Goal: Find specific page/section: Find specific page/section

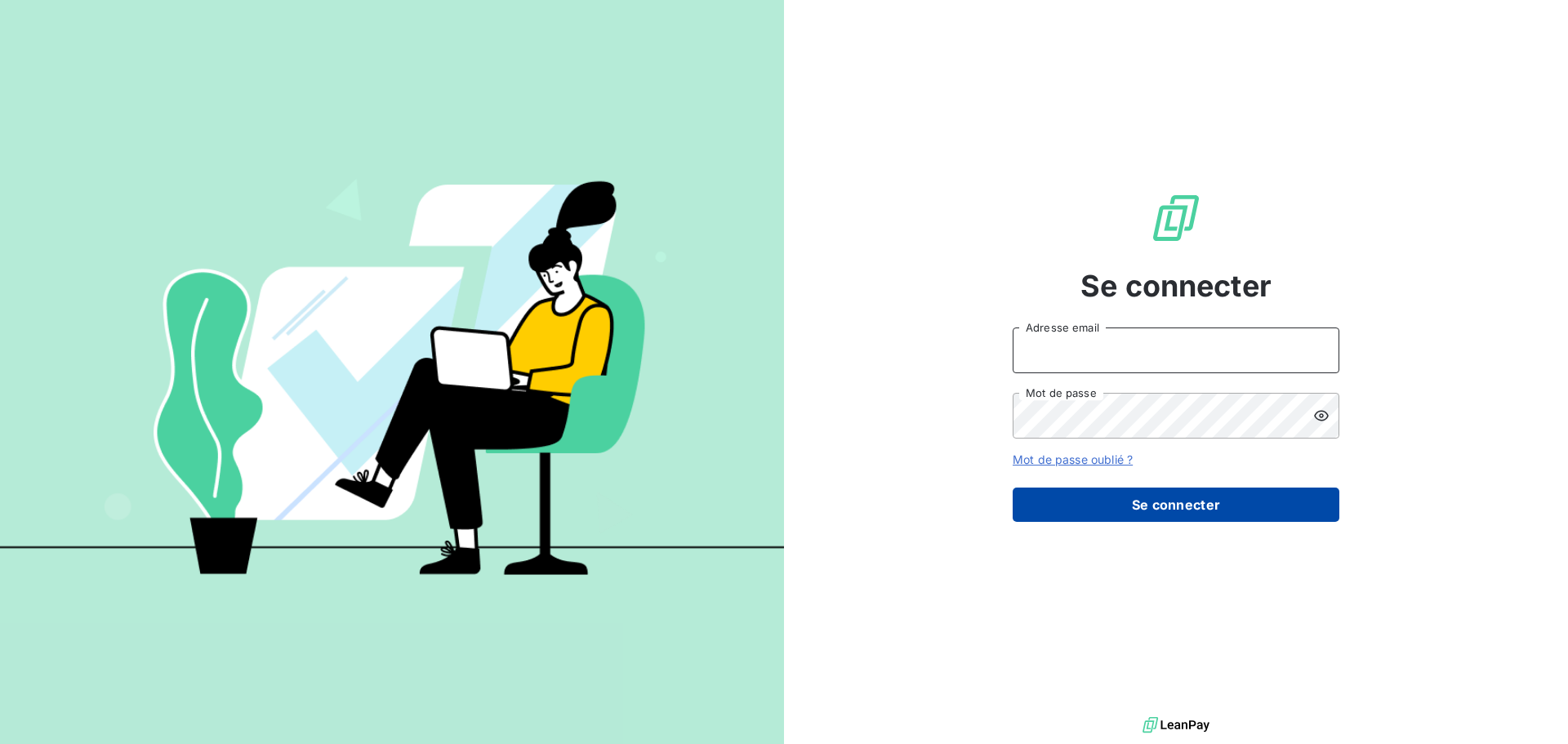
type input "[EMAIL_ADDRESS][PERSON_NAME][DOMAIN_NAME]"
click at [1141, 510] on button "Se connecter" at bounding box center [1176, 504] width 327 height 34
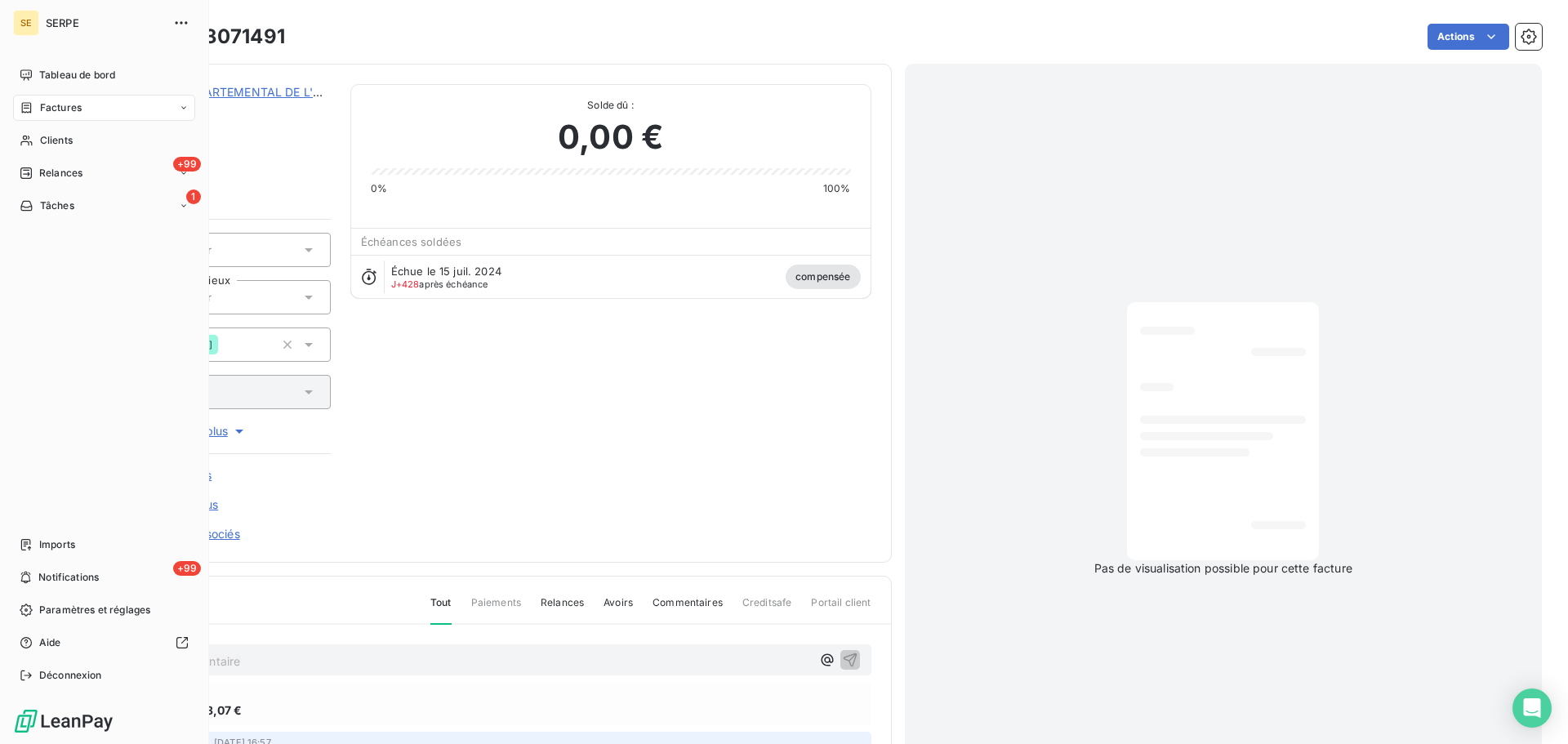
click at [57, 115] on span "Factures" at bounding box center [60, 108] width 42 height 15
click at [69, 111] on span "Factures" at bounding box center [60, 108] width 42 height 15
click at [70, 137] on span "Factures" at bounding box center [59, 141] width 42 height 15
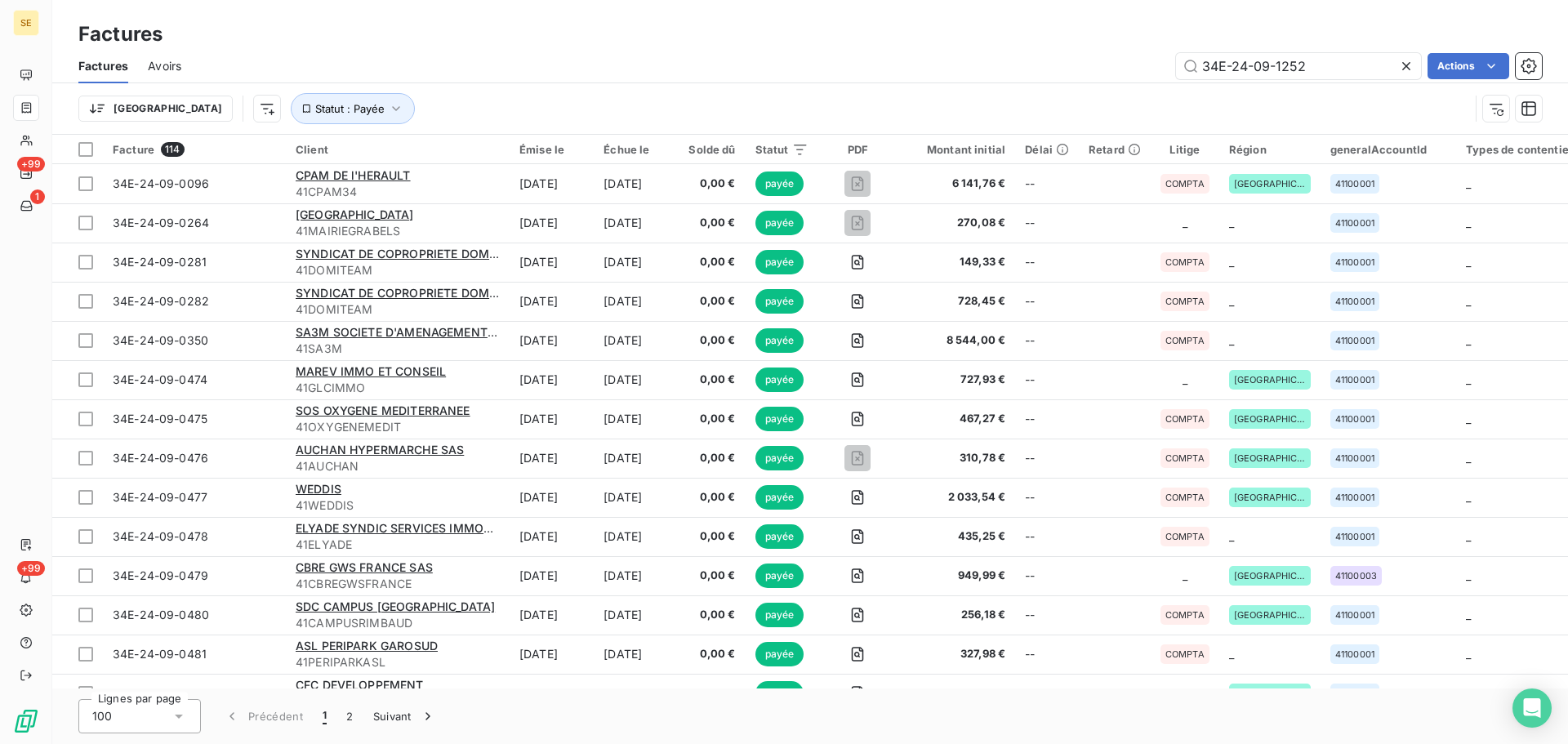
type input "34E-24-09-1252"
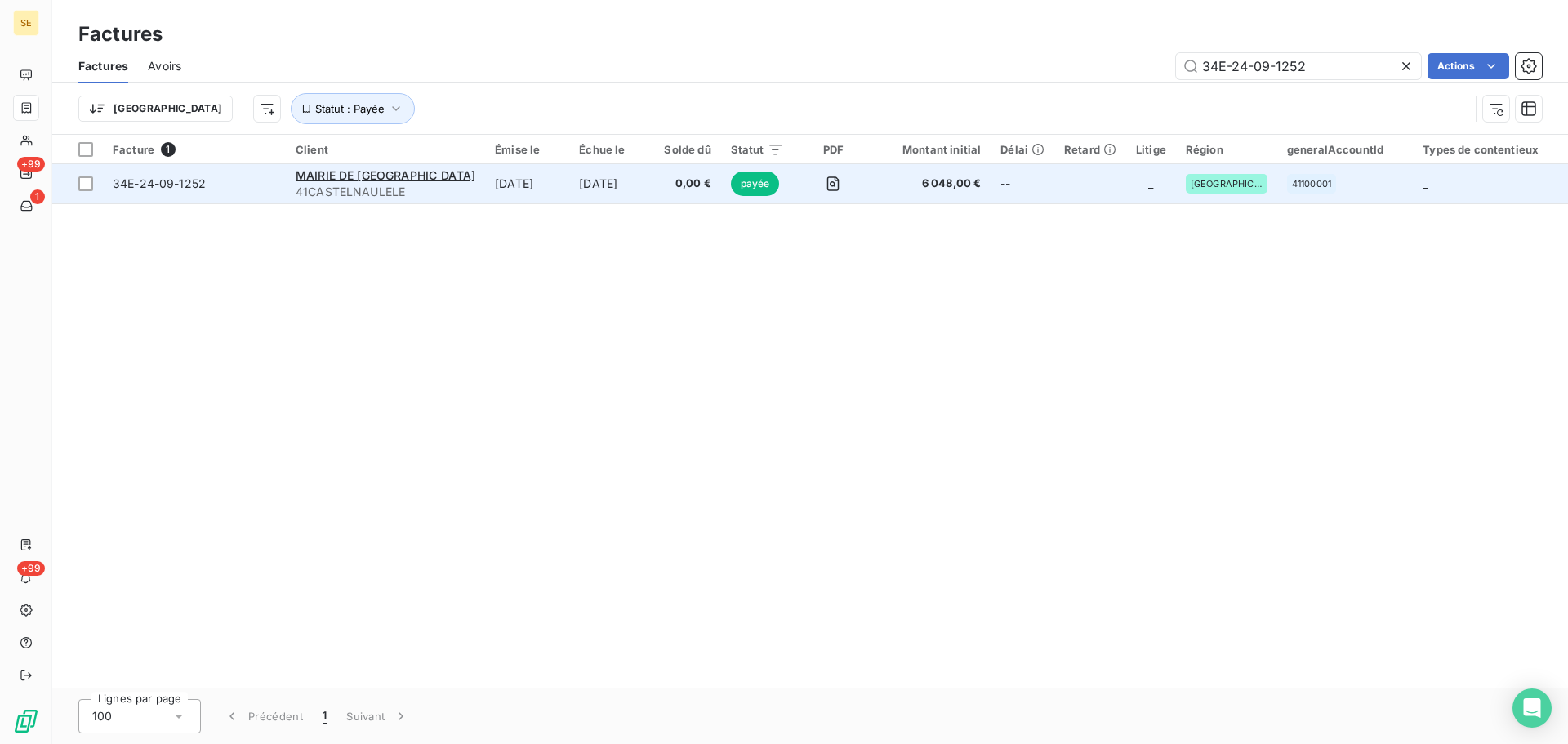
click at [148, 184] on span "34E-24-09-1252" at bounding box center [159, 183] width 93 height 14
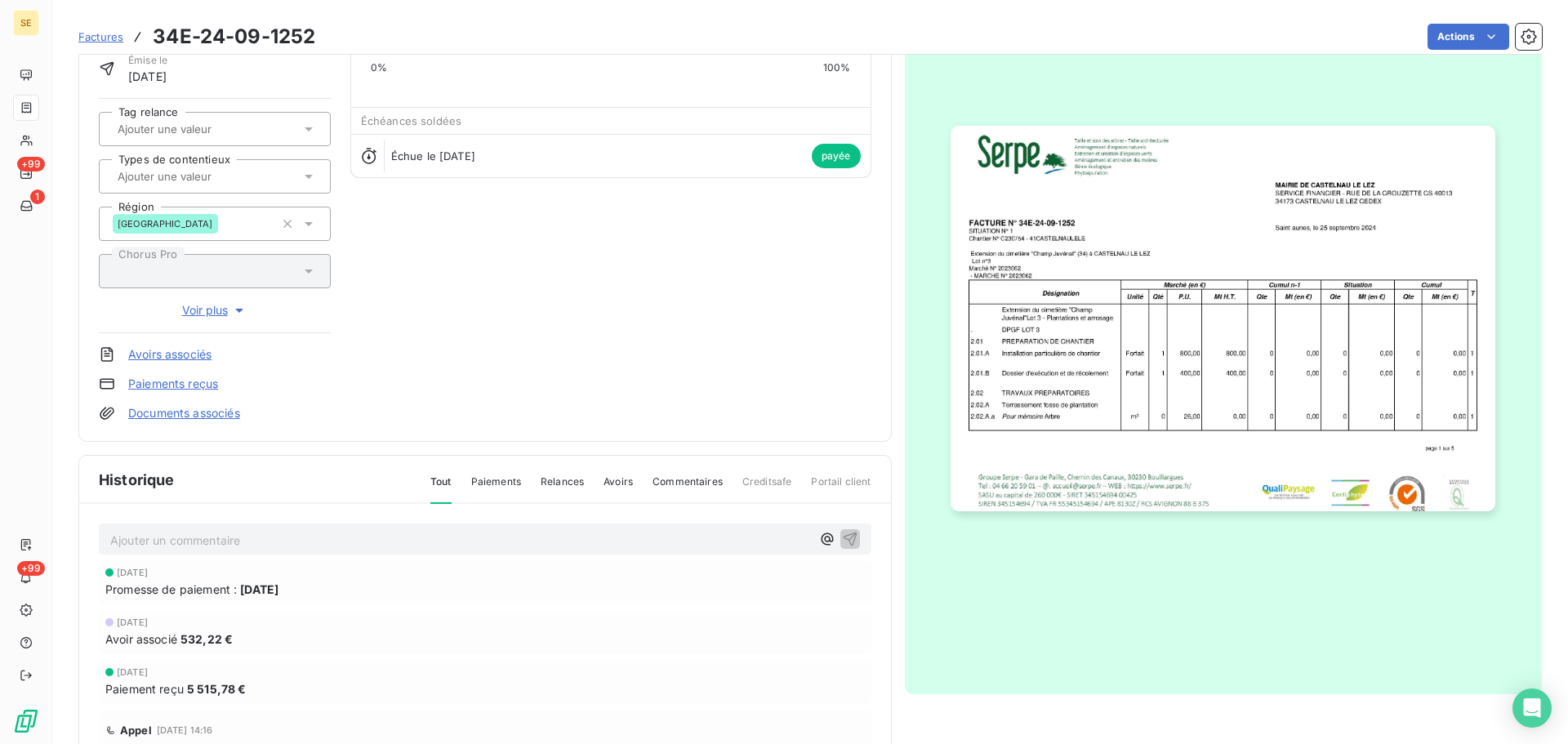
scroll to position [239, 0]
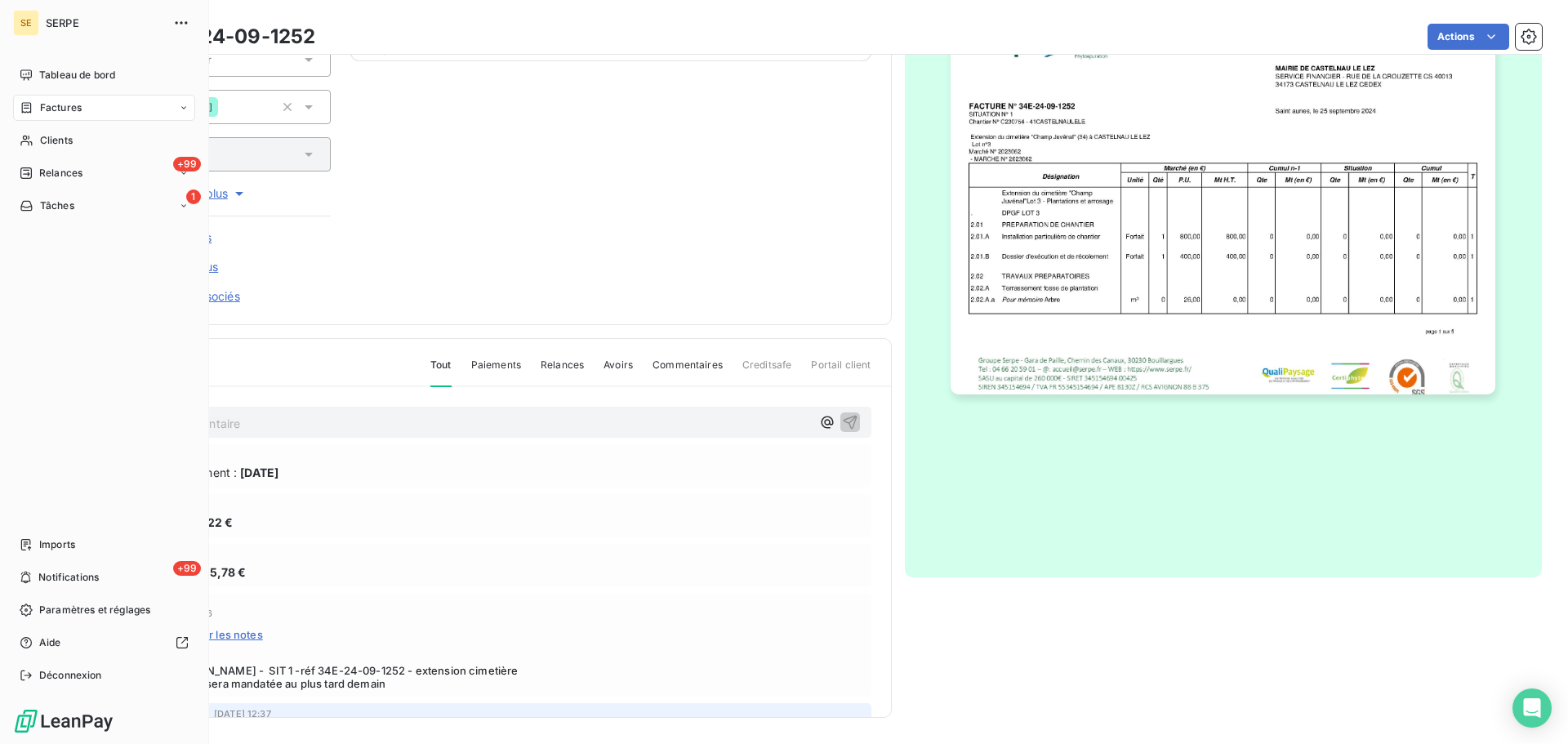
click at [59, 108] on span "Factures" at bounding box center [60, 108] width 42 height 15
click at [64, 143] on span "Factures" at bounding box center [59, 141] width 42 height 15
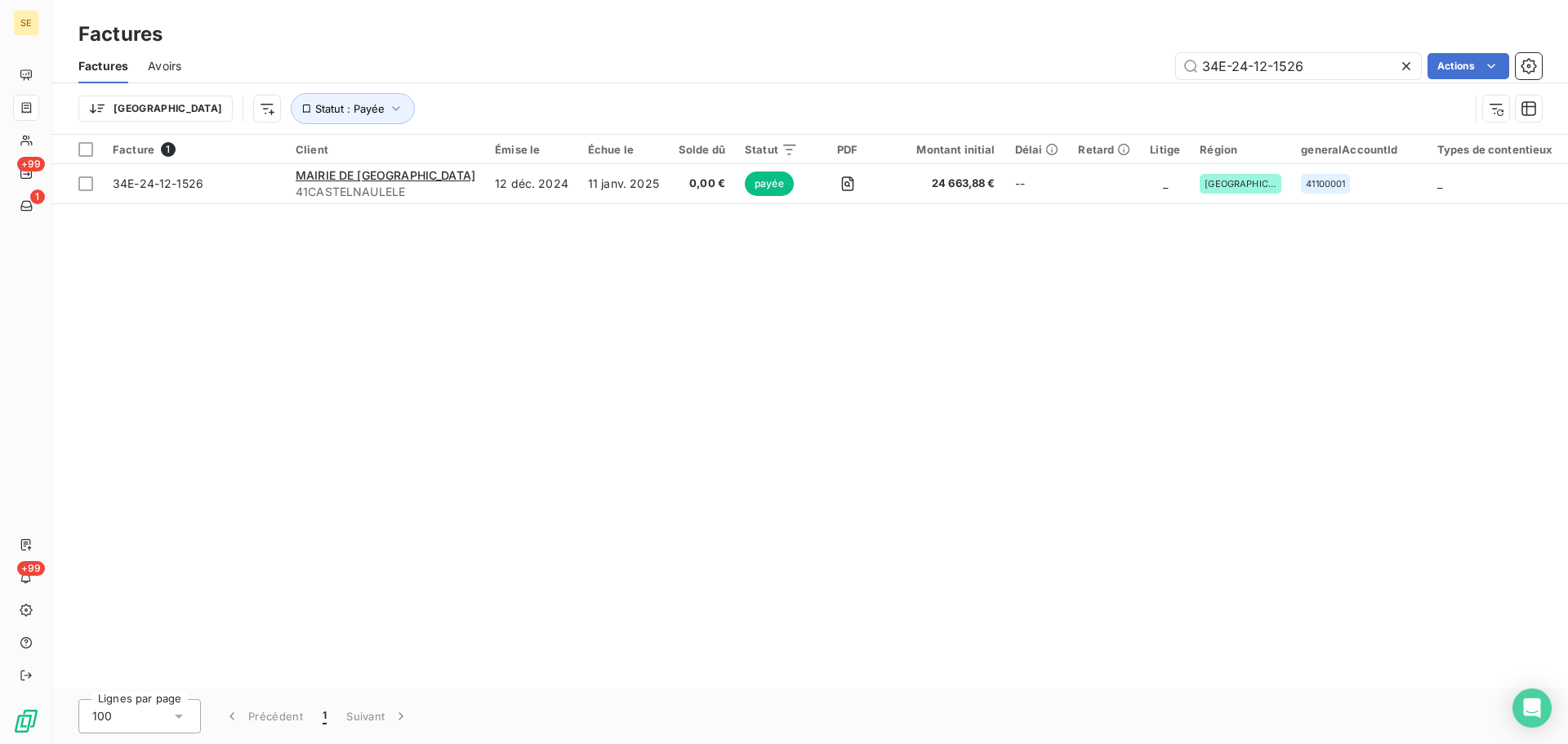
type input "34E-24-12-1526"
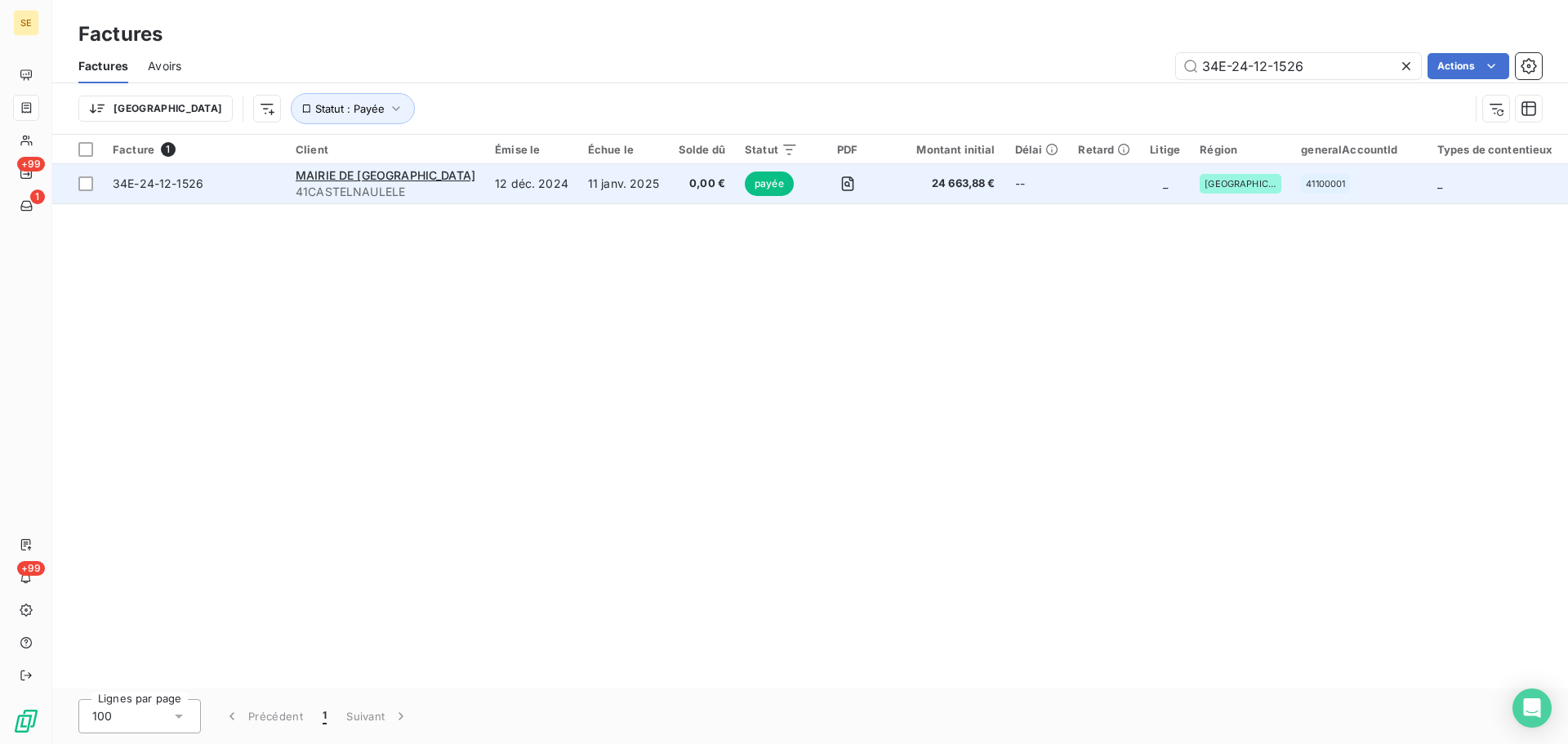
click at [181, 189] on span "34E-24-12-1526" at bounding box center [158, 183] width 91 height 14
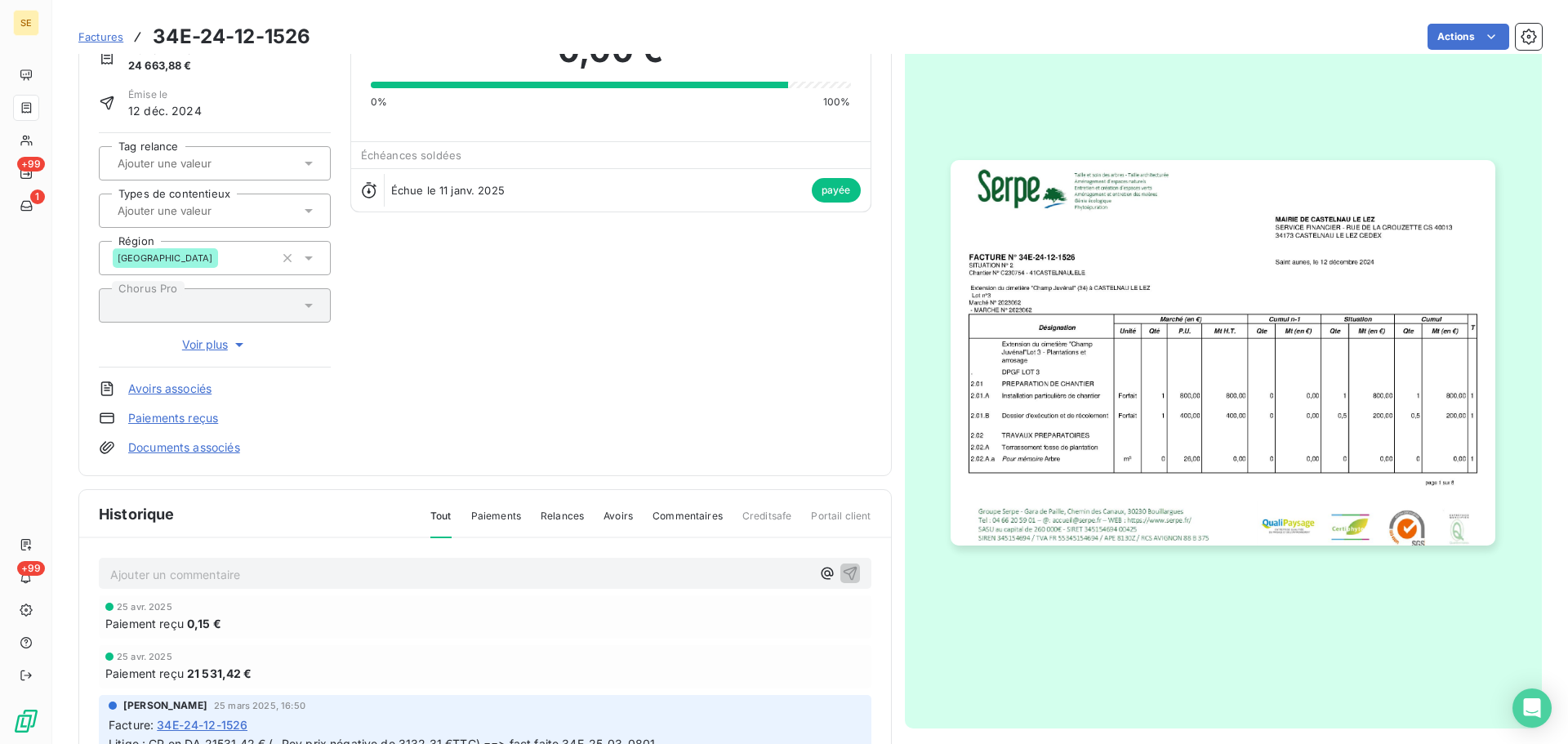
scroll to position [239, 0]
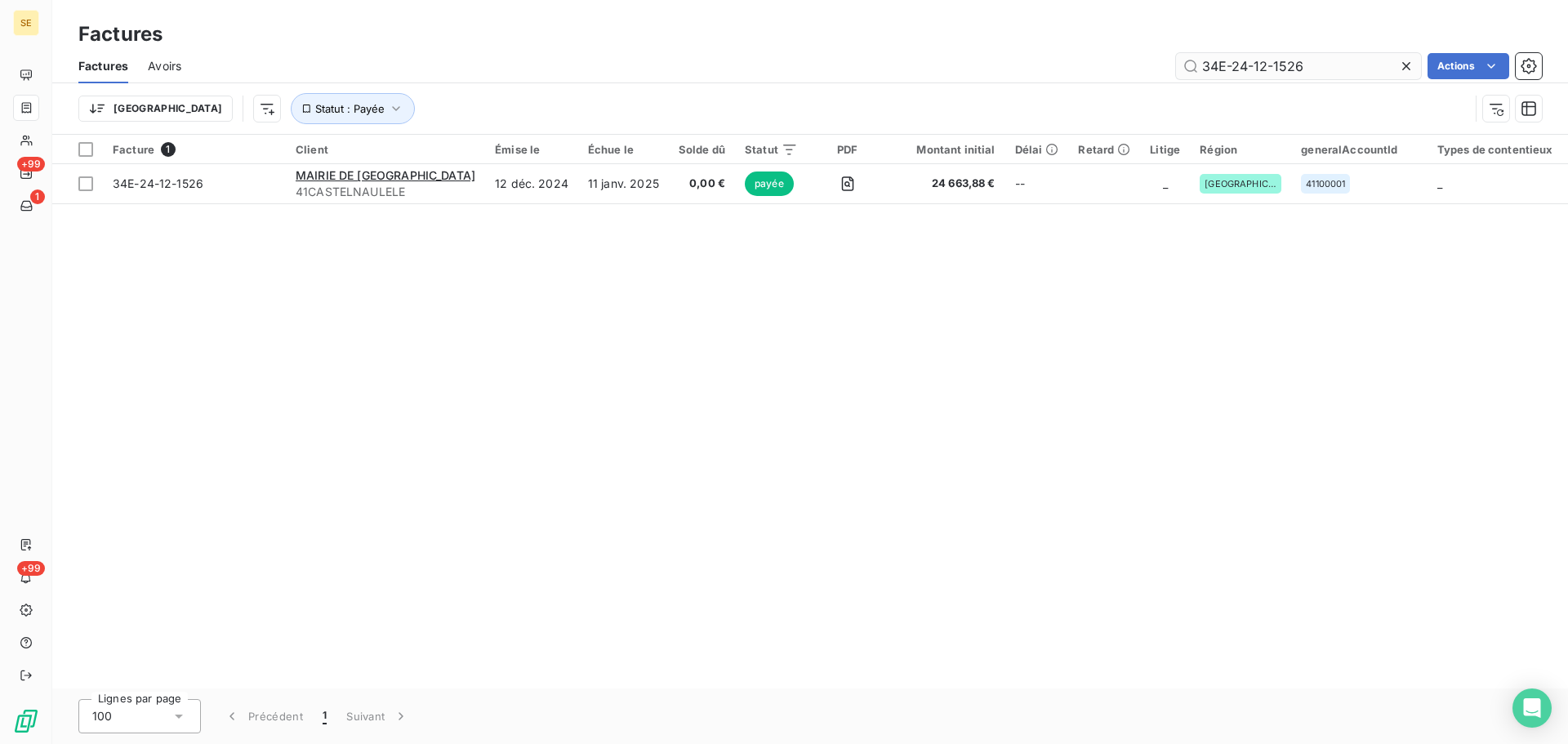
click at [1320, 63] on input "34E-24-12-1526" at bounding box center [1298, 66] width 245 height 26
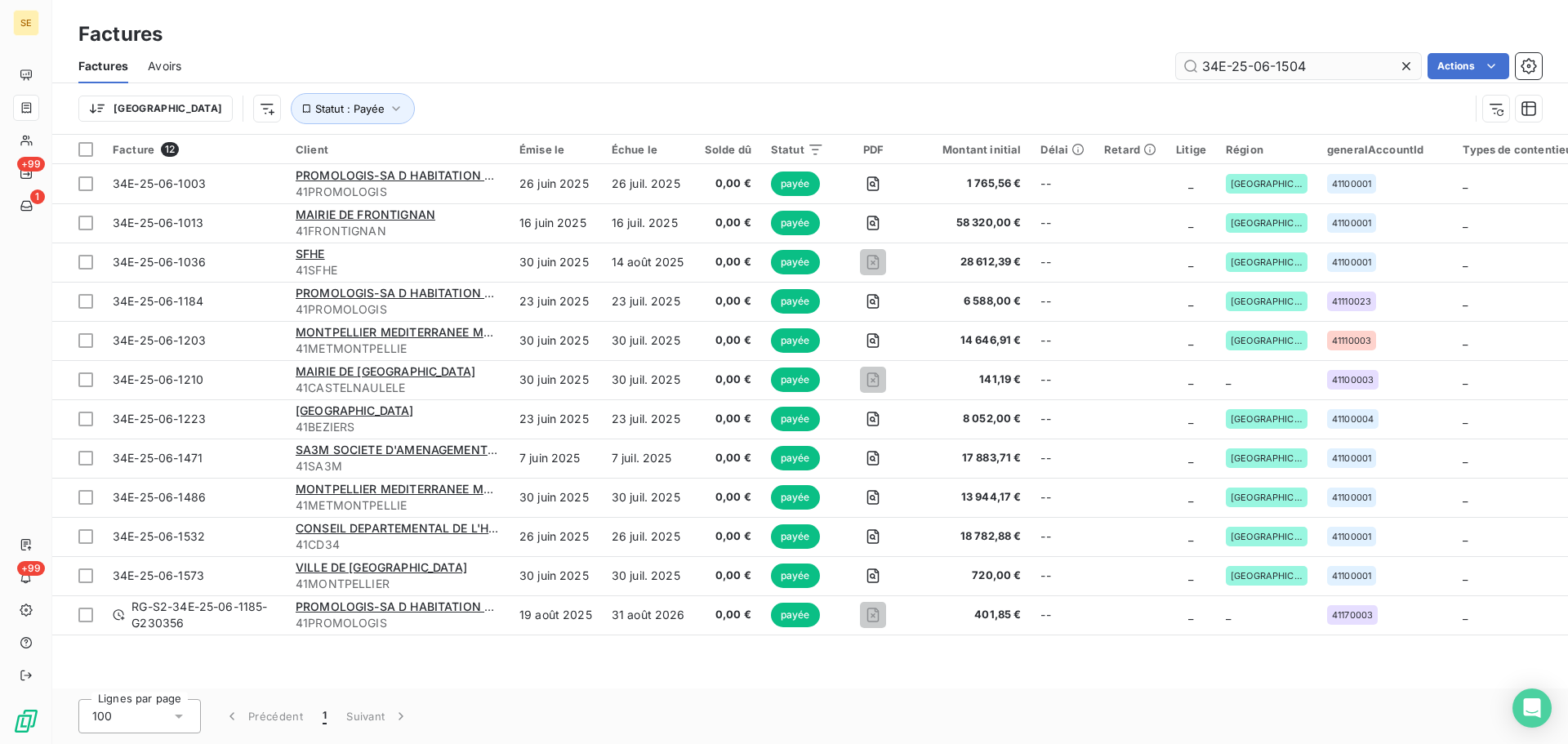
type input "34E-25-06-1504"
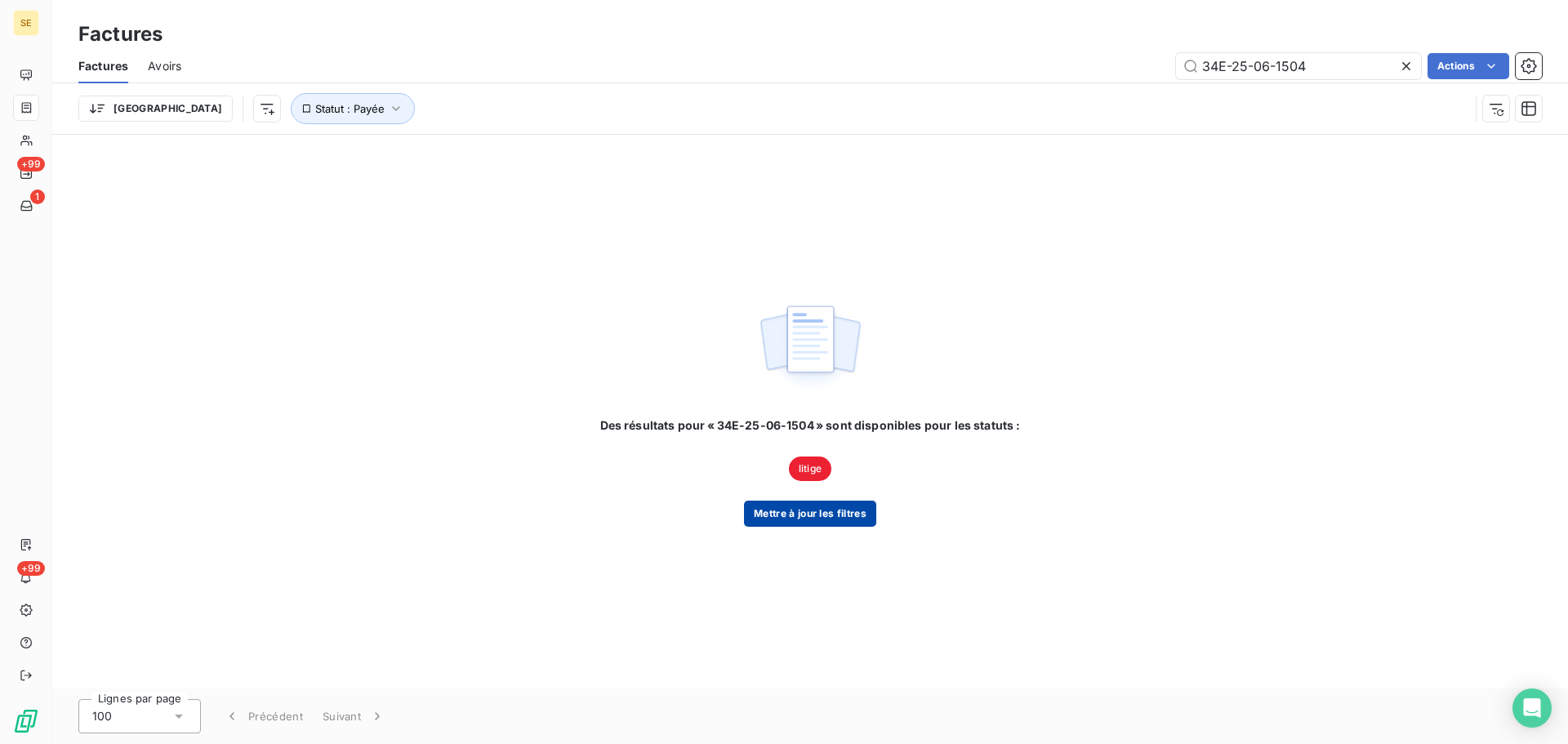
click at [815, 513] on button "Mettre à jour les filtres" at bounding box center [810, 514] width 132 height 26
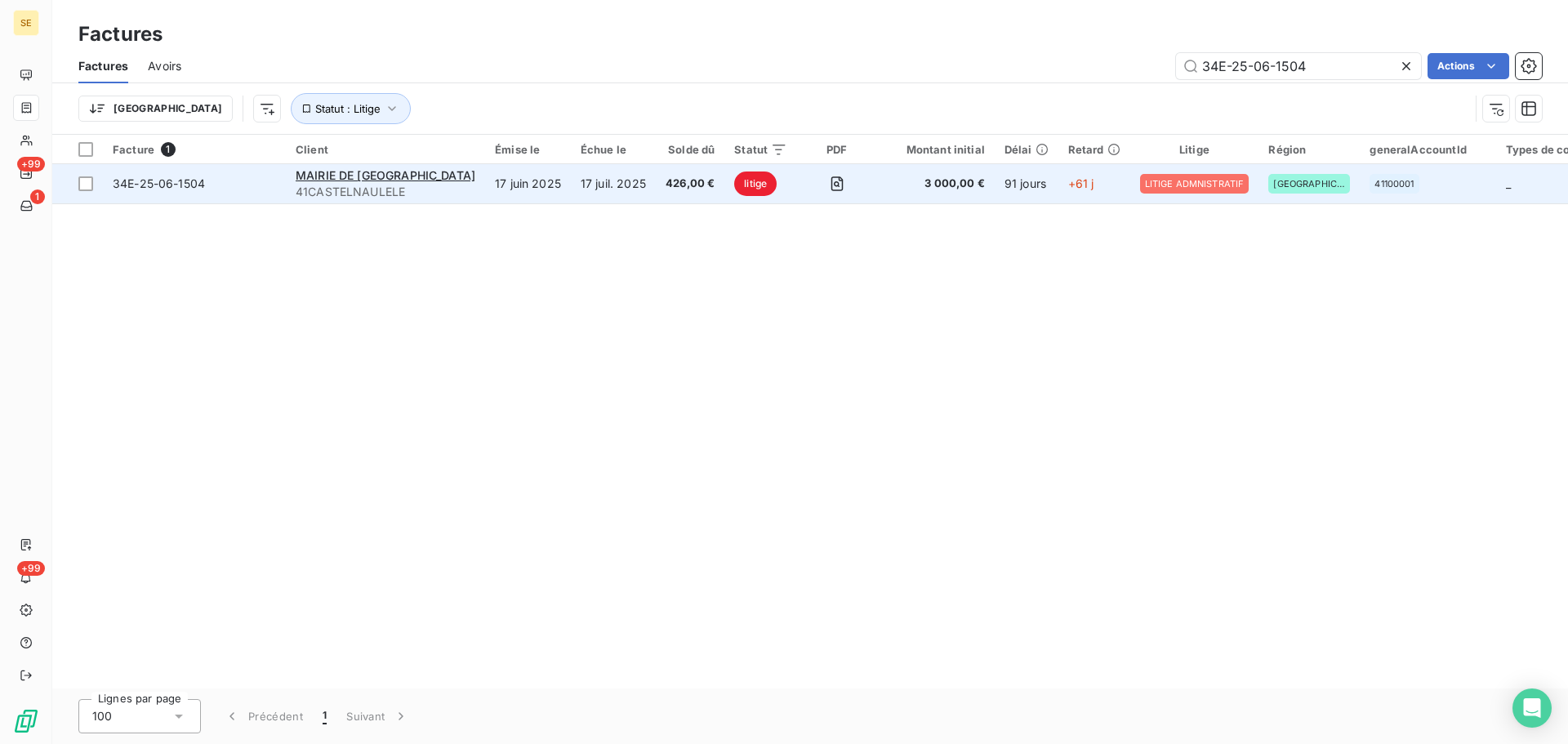
click at [173, 186] on span "34E-25-06-1504" at bounding box center [159, 183] width 93 height 14
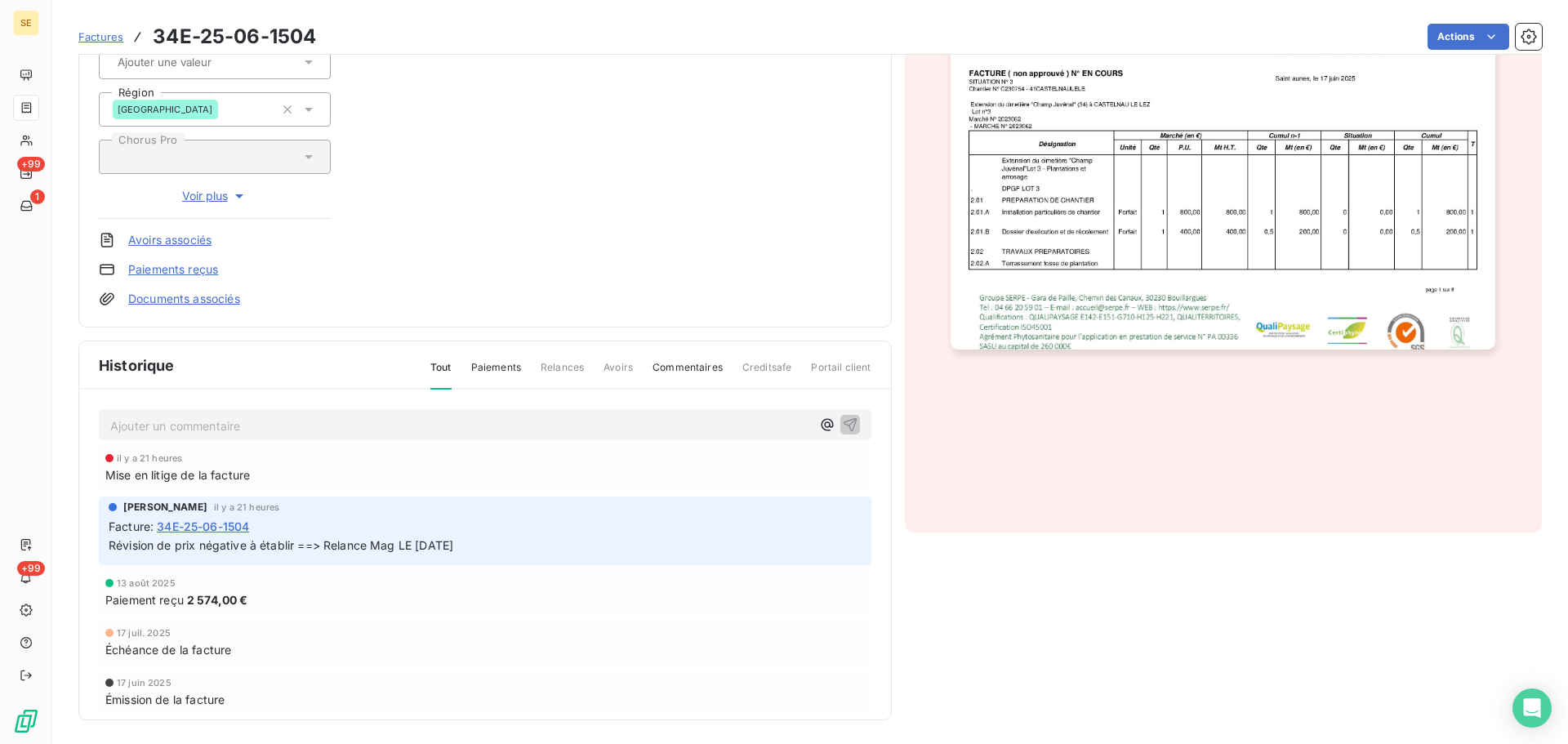
scroll to position [286, 0]
click at [1269, 289] on img "button" at bounding box center [1223, 155] width 544 height 385
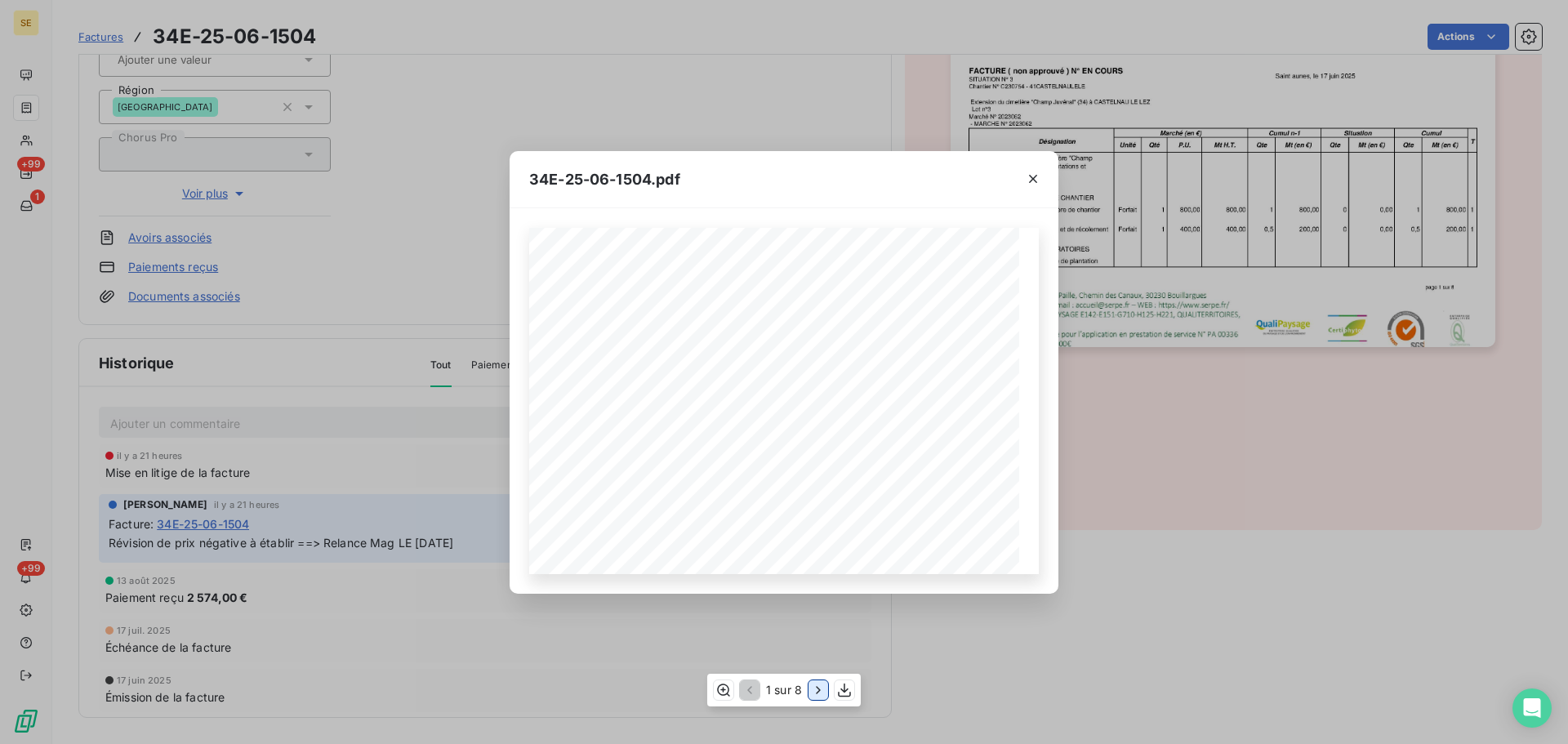
click at [819, 692] on icon "button" at bounding box center [818, 690] width 17 height 17
click at [819, 692] on icon "button" at bounding box center [819, 690] width 4 height 7
click at [819, 692] on icon "button" at bounding box center [818, 690] width 4 height 7
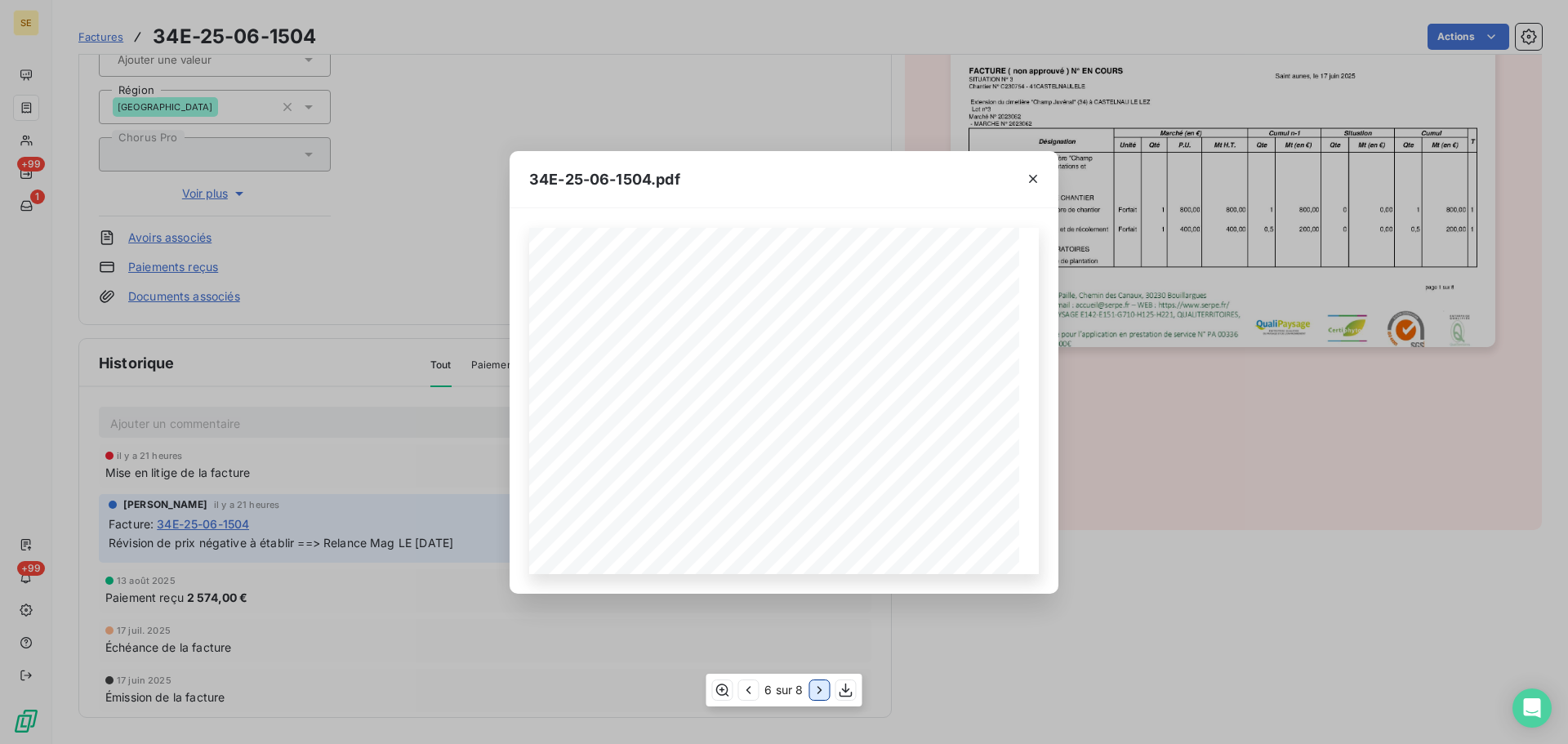
click at [819, 692] on icon "button" at bounding box center [819, 690] width 4 height 7
click at [819, 692] on icon "button" at bounding box center [818, 690] width 4 height 7
click at [1033, 176] on icon "button" at bounding box center [1033, 179] width 17 height 17
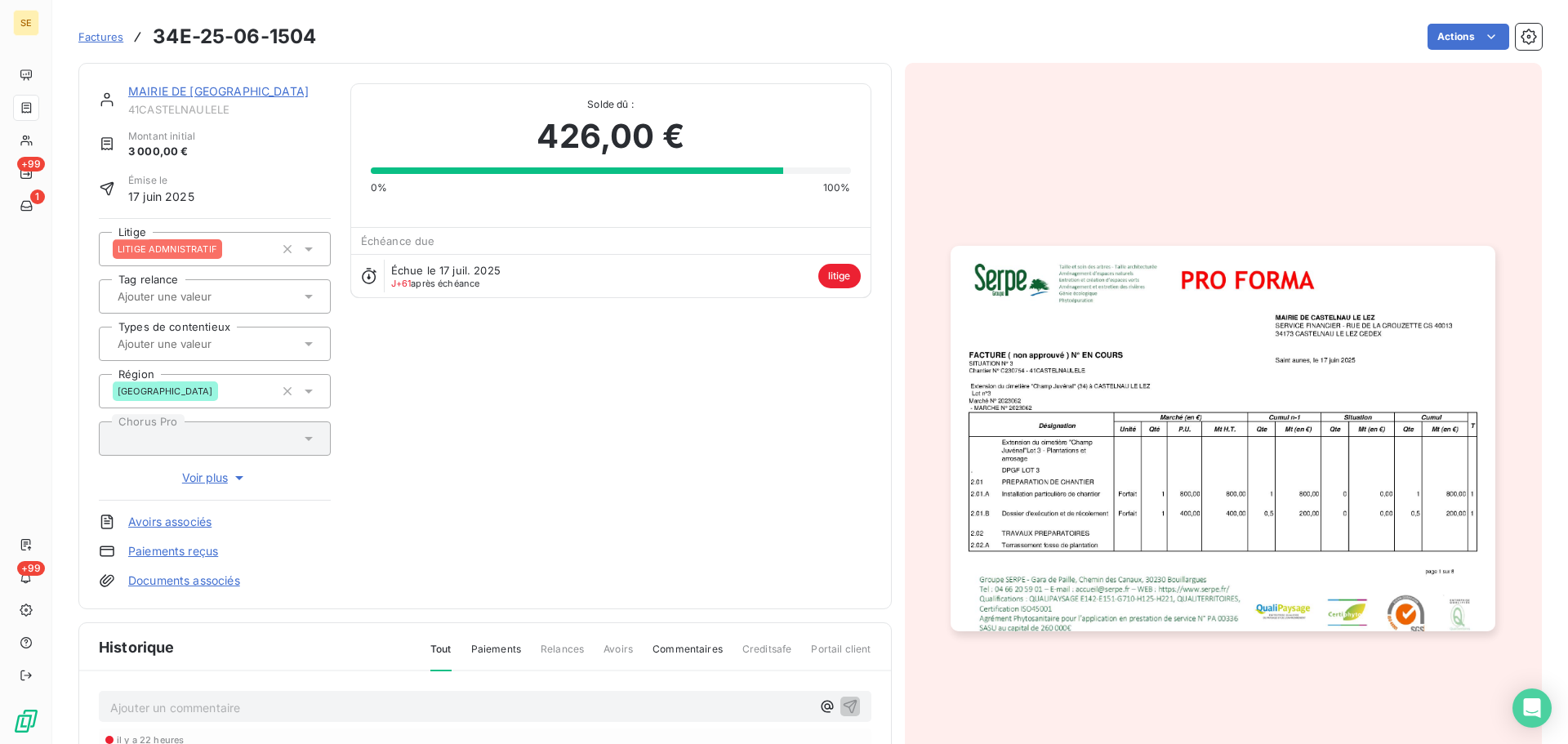
scroll to position [0, 0]
click at [1065, 414] on img "button" at bounding box center [1223, 439] width 544 height 385
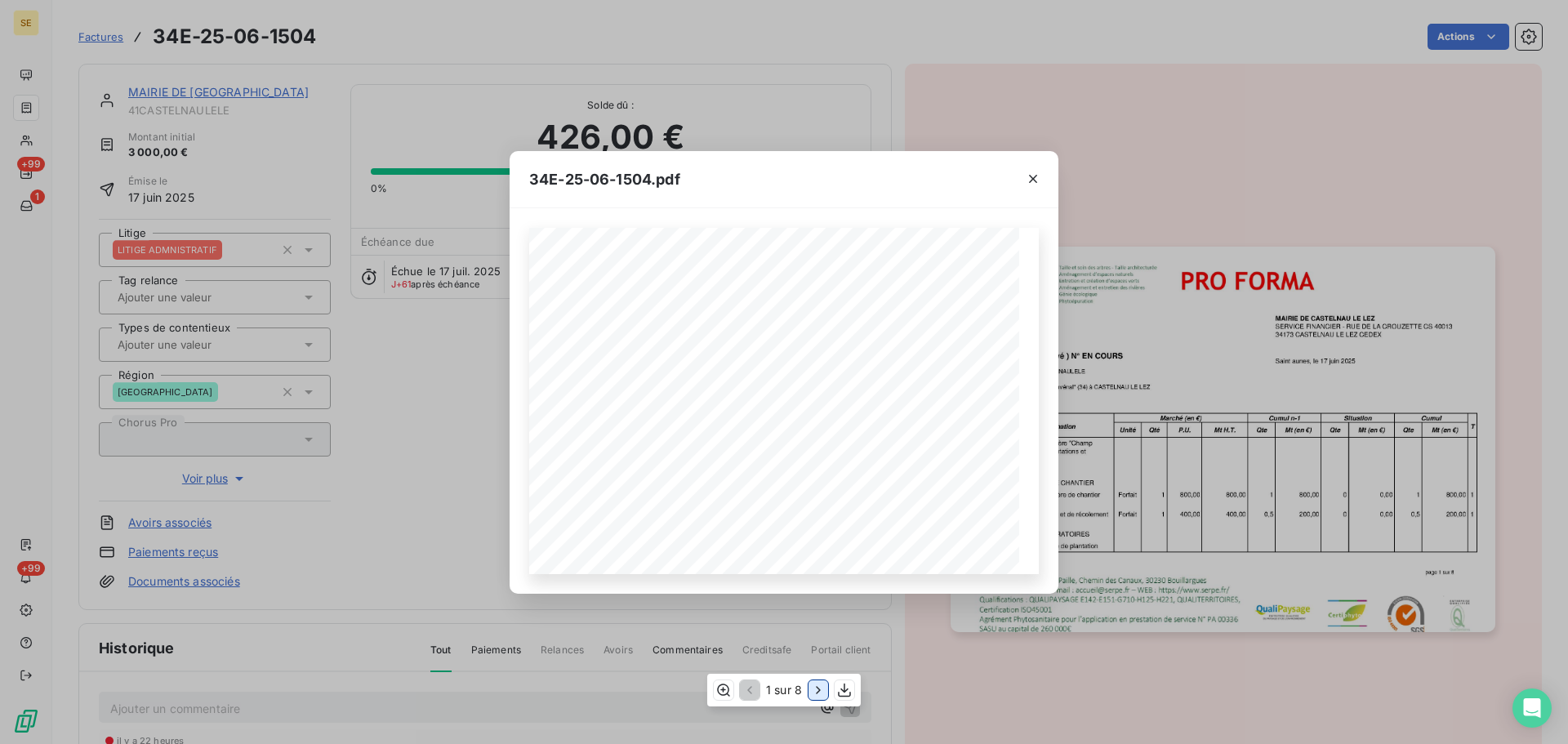
click at [815, 695] on icon "button" at bounding box center [818, 690] width 17 height 17
click at [815, 695] on icon "button" at bounding box center [820, 690] width 17 height 17
click at [815, 695] on icon "button" at bounding box center [819, 690] width 17 height 17
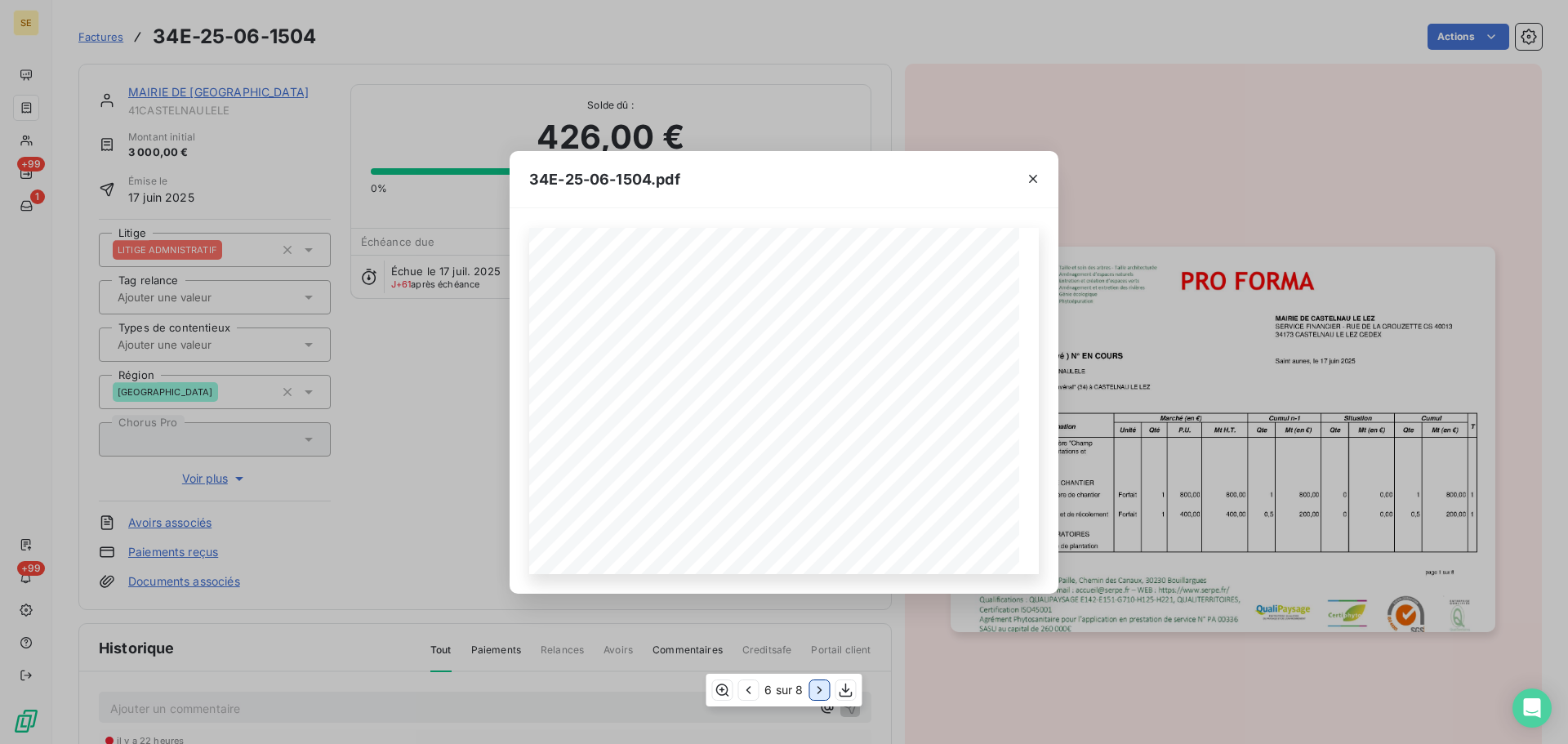
click at [815, 696] on icon "button" at bounding box center [820, 690] width 17 height 17
click at [815, 696] on icon "button" at bounding box center [819, 690] width 17 height 17
click at [1045, 179] on button "button" at bounding box center [1033, 178] width 26 height 26
